Goal: Transaction & Acquisition: Book appointment/travel/reservation

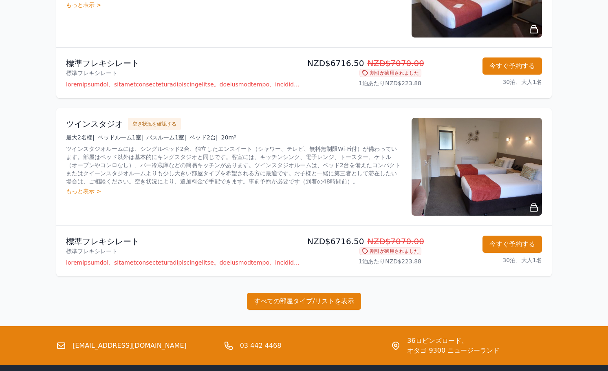
scroll to position [383, 0]
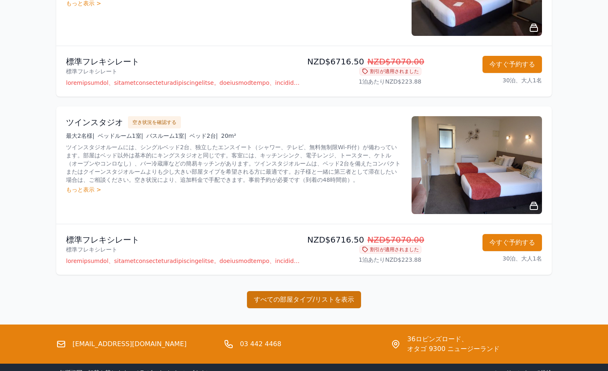
click at [290, 301] on button "すべての部屋タイプ/リストを表示" at bounding box center [304, 299] width 114 height 17
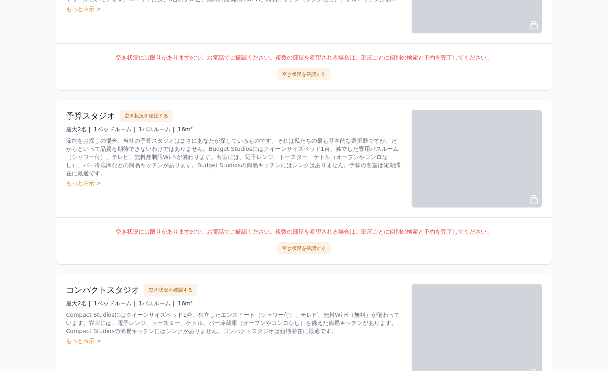
scroll to position [920, 0]
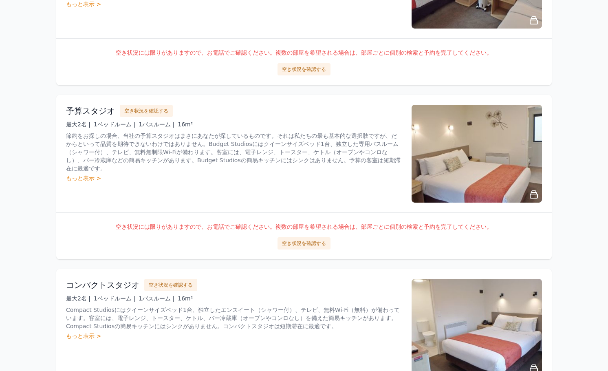
click at [96, 174] on div "もっと表示 >" at bounding box center [234, 178] width 336 height 8
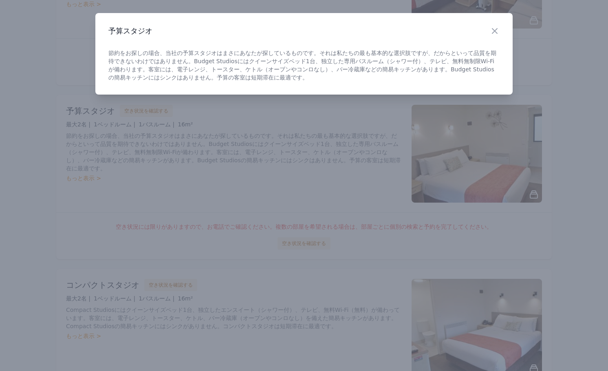
click at [323, 218] on div at bounding box center [304, 185] width 608 height 371
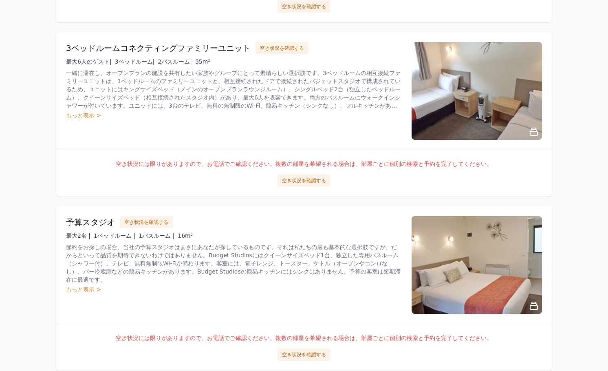
scroll to position [810, 0]
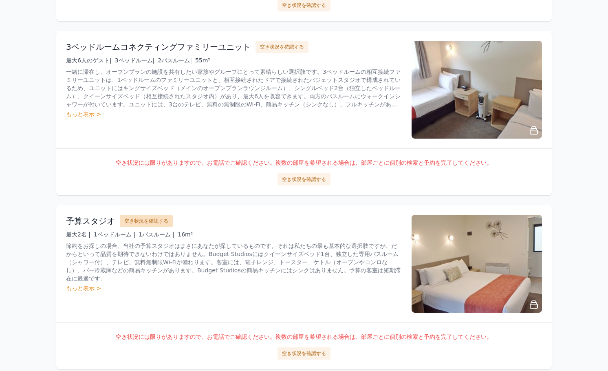
click at [146, 222] on button "空き状況を確認する" at bounding box center [146, 221] width 53 height 12
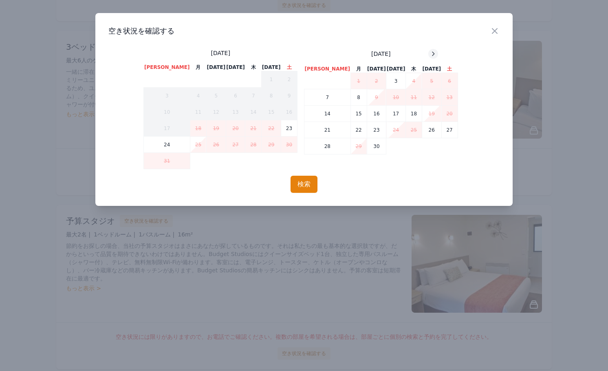
click at [430, 53] on icon at bounding box center [433, 54] width 7 height 7
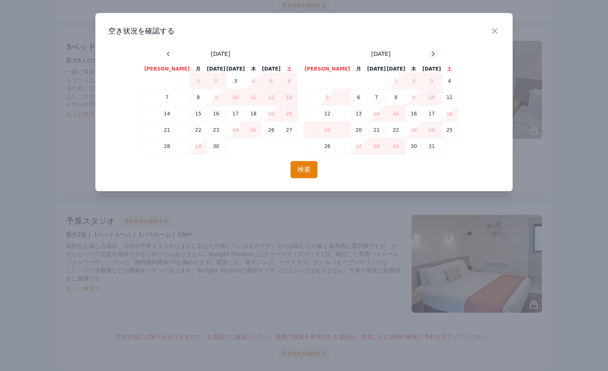
click at [430, 53] on icon at bounding box center [433, 54] width 7 height 7
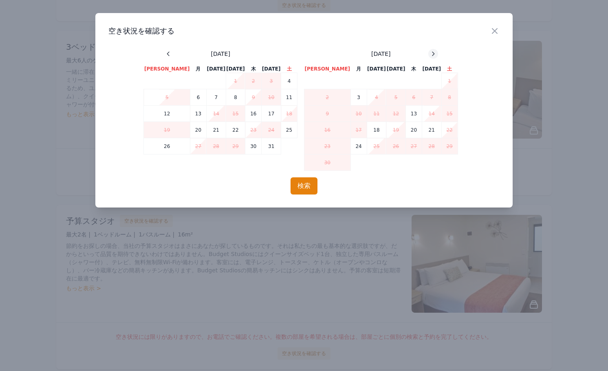
click at [430, 53] on icon at bounding box center [433, 54] width 7 height 7
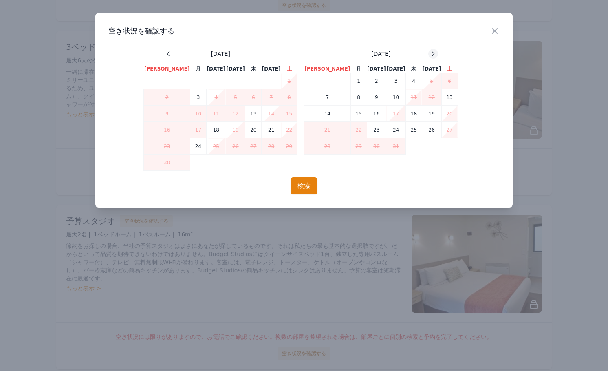
click at [430, 53] on icon at bounding box center [433, 54] width 7 height 7
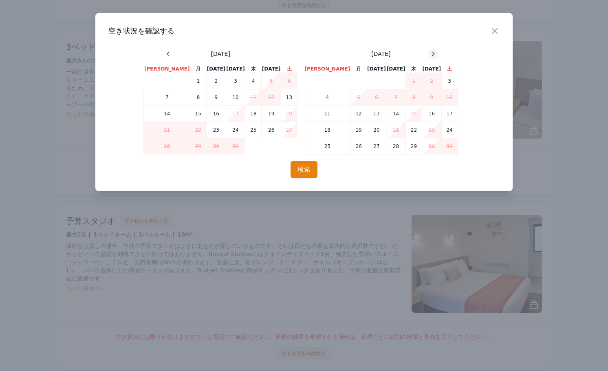
click at [430, 53] on icon at bounding box center [433, 54] width 7 height 7
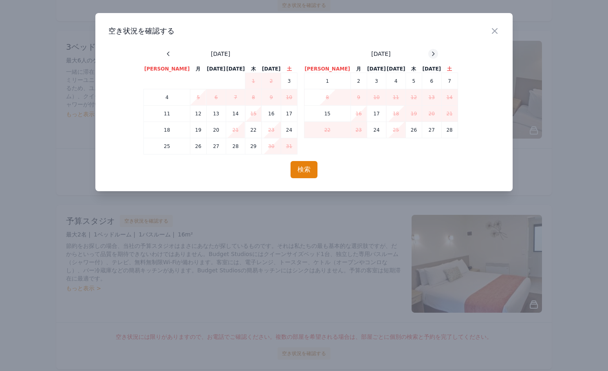
click at [430, 53] on icon at bounding box center [433, 54] width 7 height 7
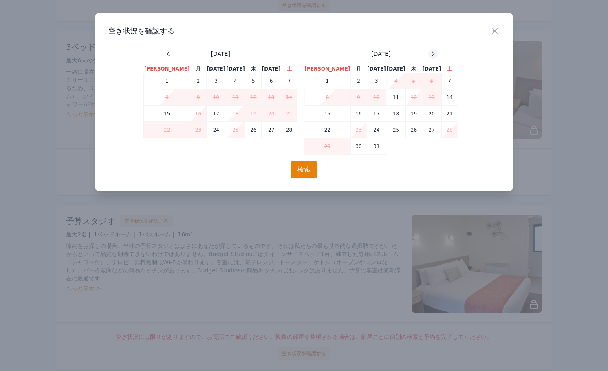
click at [430, 53] on icon at bounding box center [433, 54] width 7 height 7
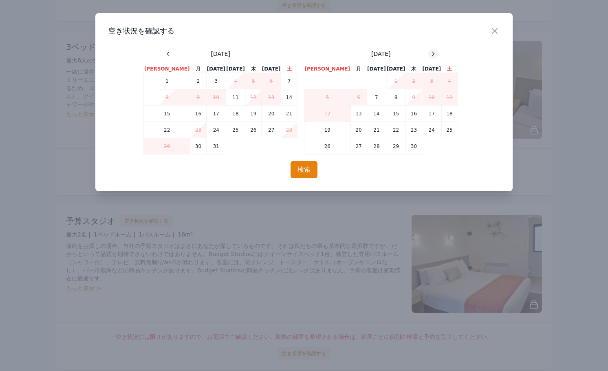
click at [430, 53] on icon at bounding box center [433, 54] width 7 height 7
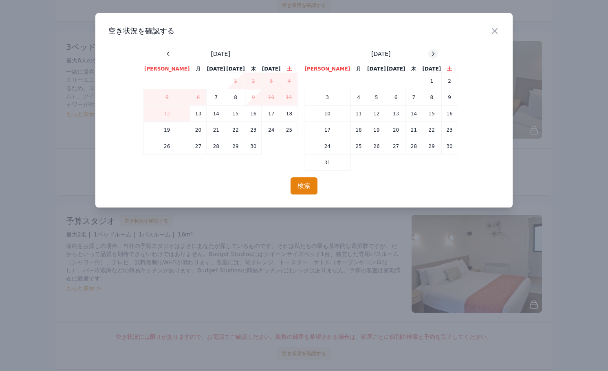
click at [430, 53] on icon at bounding box center [433, 54] width 7 height 7
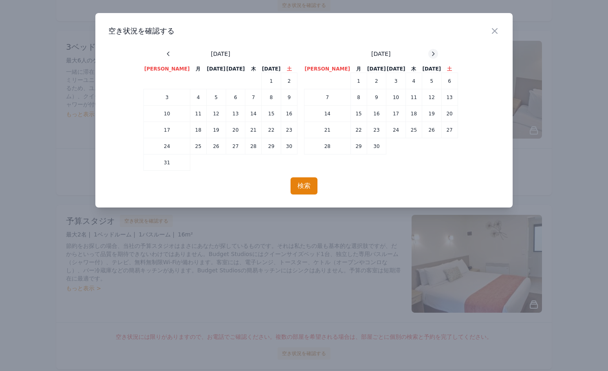
click at [430, 53] on icon at bounding box center [433, 54] width 7 height 7
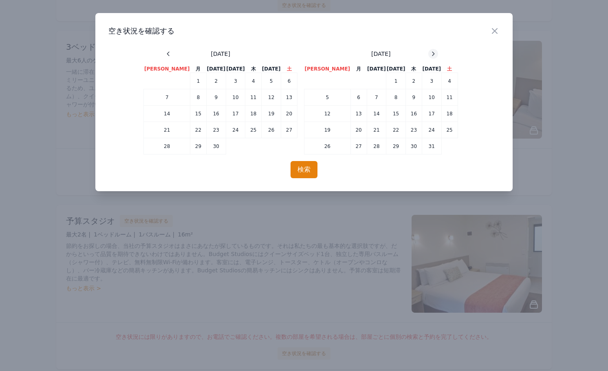
click at [430, 53] on icon at bounding box center [433, 54] width 7 height 7
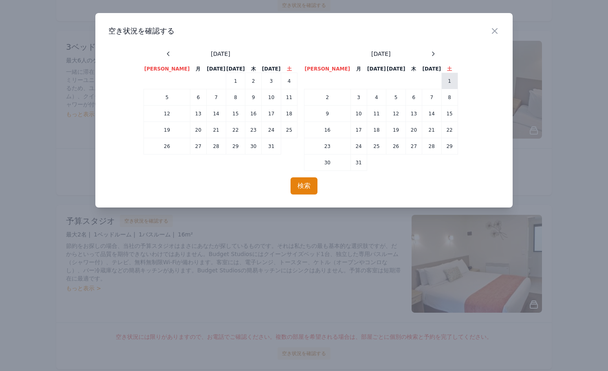
click at [441, 82] on td "1" at bounding box center [449, 81] width 16 height 16
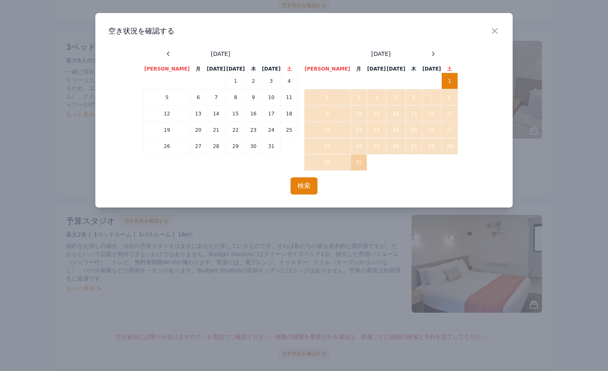
click at [350, 159] on td "31" at bounding box center [358, 162] width 16 height 16
click at [309, 186] on button "検索" at bounding box center [303, 185] width 27 height 17
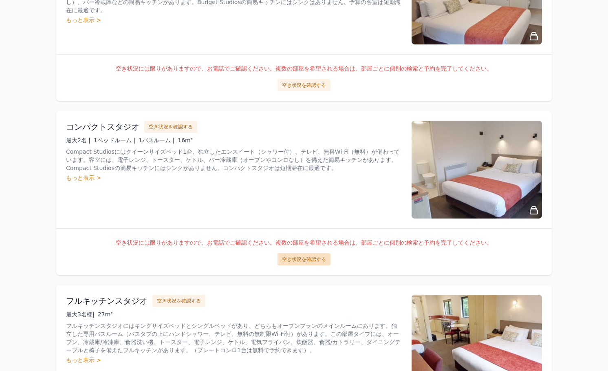
scroll to position [1081, 0]
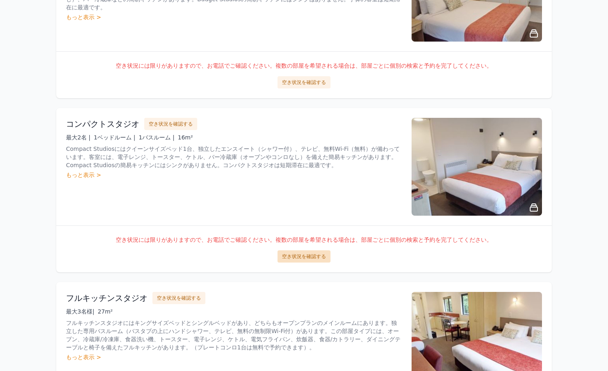
click at [295, 257] on button "空き状況を確認する" at bounding box center [303, 256] width 53 height 12
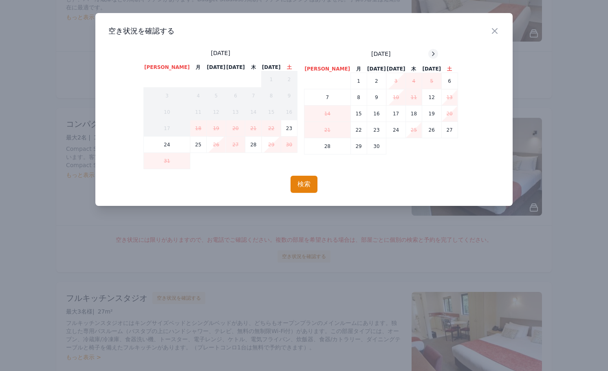
click at [430, 55] on icon at bounding box center [433, 54] width 7 height 7
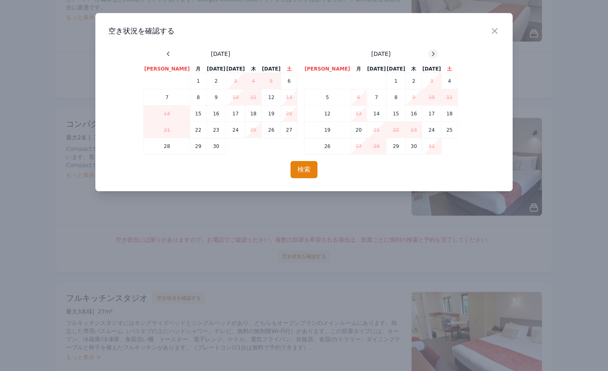
click at [430, 55] on icon at bounding box center [433, 54] width 7 height 7
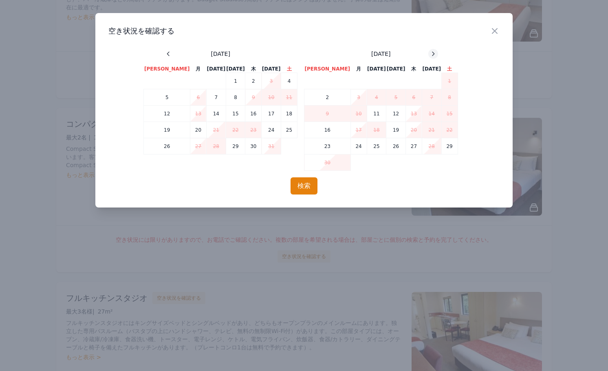
click at [430, 55] on icon at bounding box center [433, 54] width 7 height 7
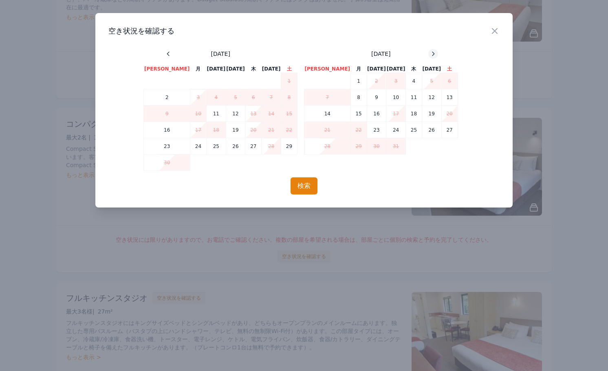
click at [430, 55] on icon at bounding box center [433, 54] width 7 height 7
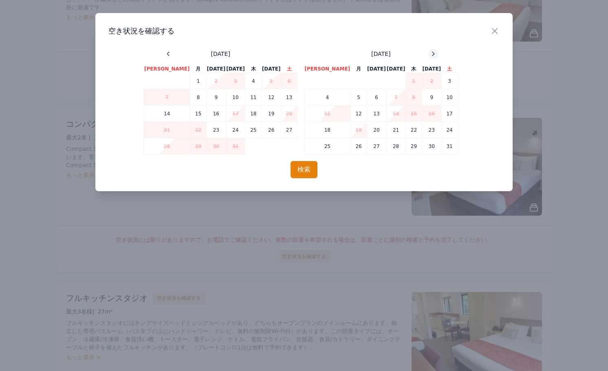
click at [430, 55] on icon at bounding box center [433, 54] width 7 height 7
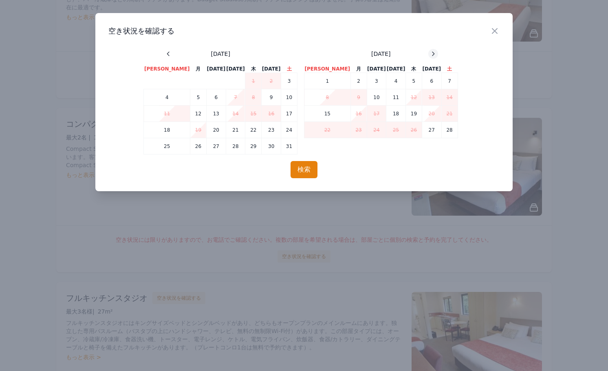
click at [430, 55] on icon at bounding box center [433, 54] width 7 height 7
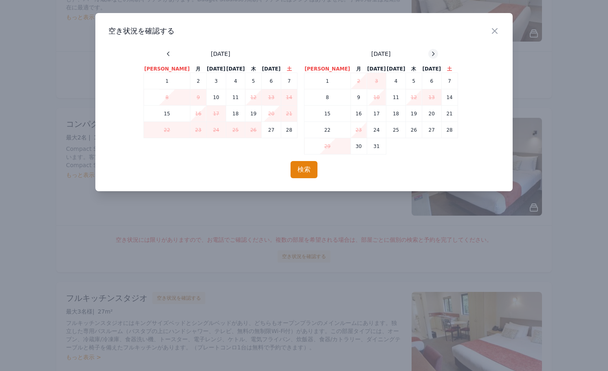
click at [430, 55] on icon at bounding box center [433, 54] width 7 height 7
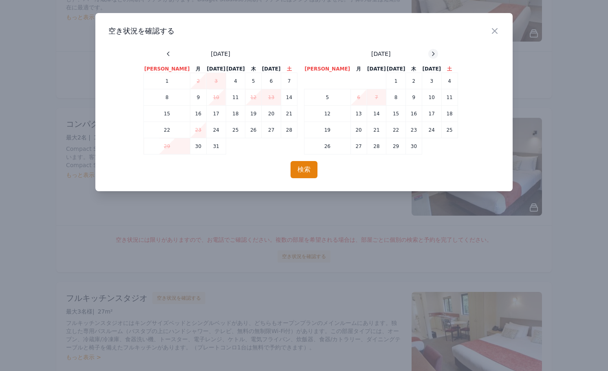
click at [430, 55] on icon at bounding box center [433, 54] width 7 height 7
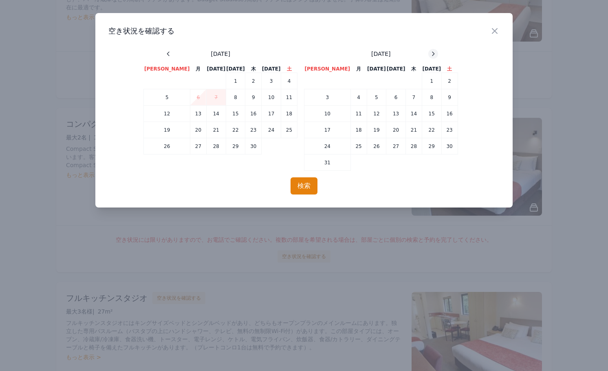
click at [430, 55] on icon at bounding box center [433, 54] width 7 height 7
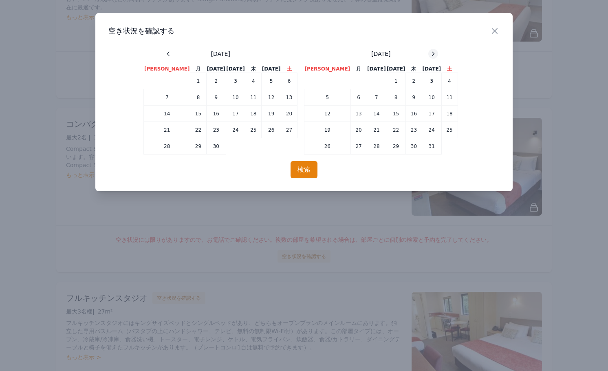
click at [430, 55] on icon at bounding box center [433, 54] width 7 height 7
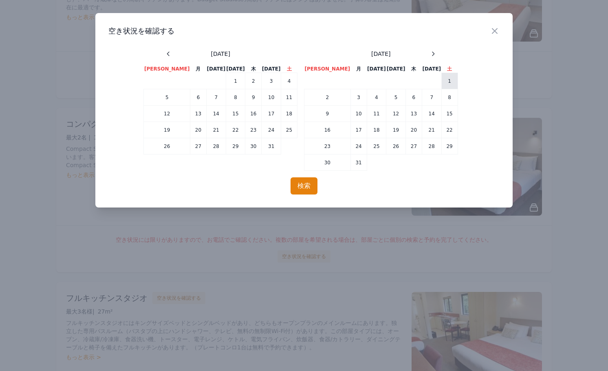
click at [441, 78] on td "1" at bounding box center [449, 81] width 16 height 16
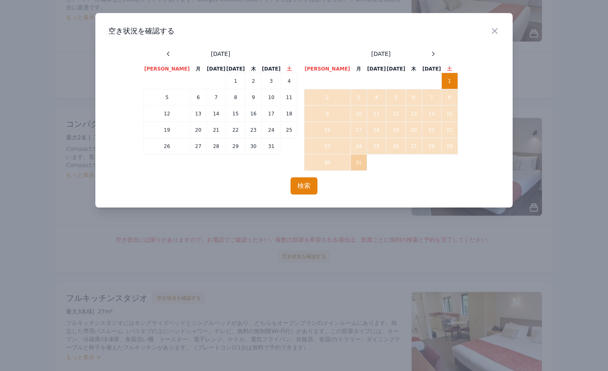
click at [350, 162] on td "31" at bounding box center [358, 162] width 16 height 16
click at [308, 192] on button "検索" at bounding box center [303, 185] width 27 height 17
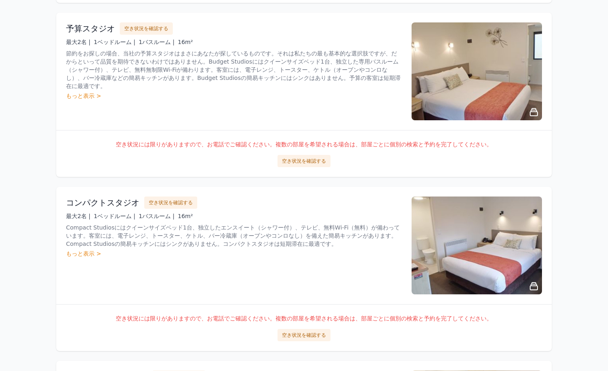
scroll to position [1000, 0]
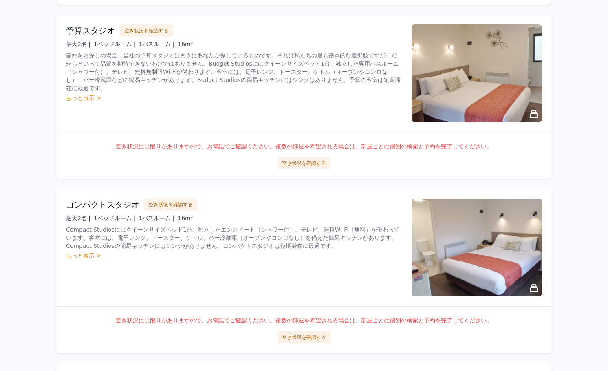
click at [77, 257] on div "もっと表示 >" at bounding box center [234, 255] width 336 height 8
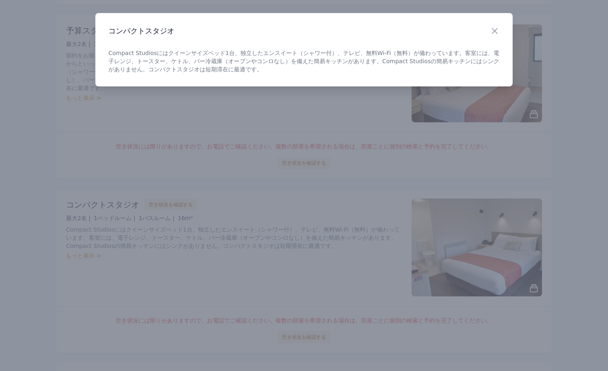
click at [166, 236] on div at bounding box center [304, 185] width 608 height 371
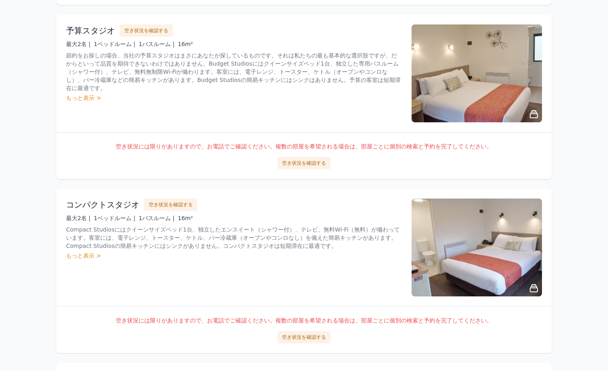
click at [86, 94] on div "もっと表示 >" at bounding box center [234, 98] width 336 height 8
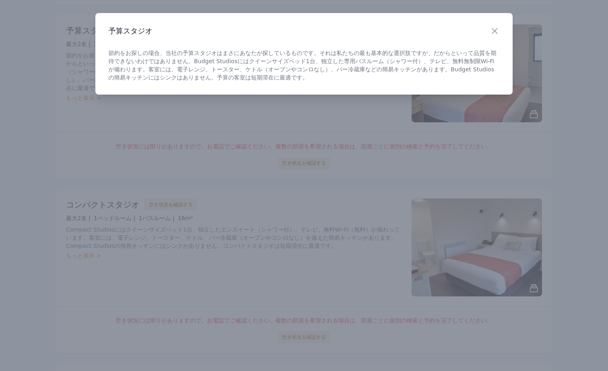
click at [111, 109] on div at bounding box center [304, 185] width 608 height 371
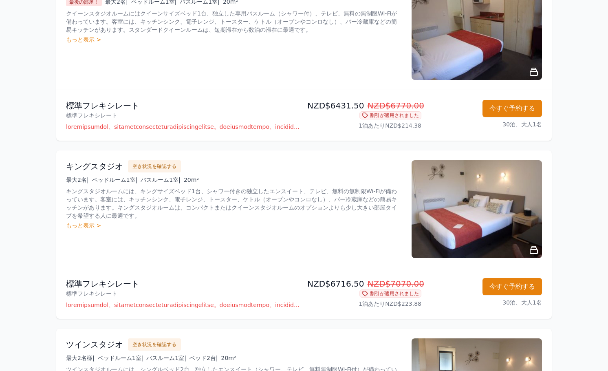
scroll to position [159, 0]
